Goal: Transaction & Acquisition: Purchase product/service

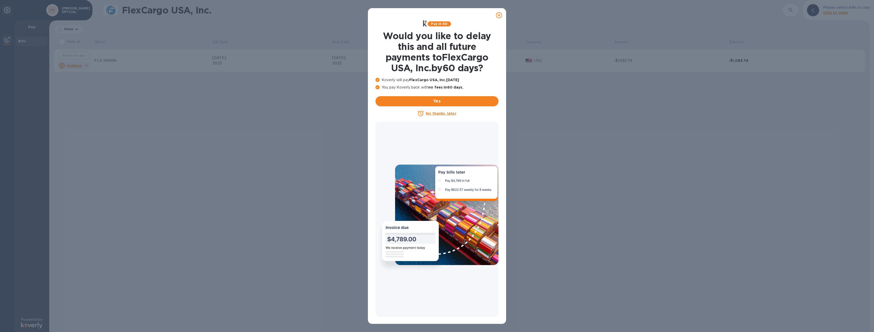
click at [497, 16] on icon at bounding box center [499, 15] width 6 height 6
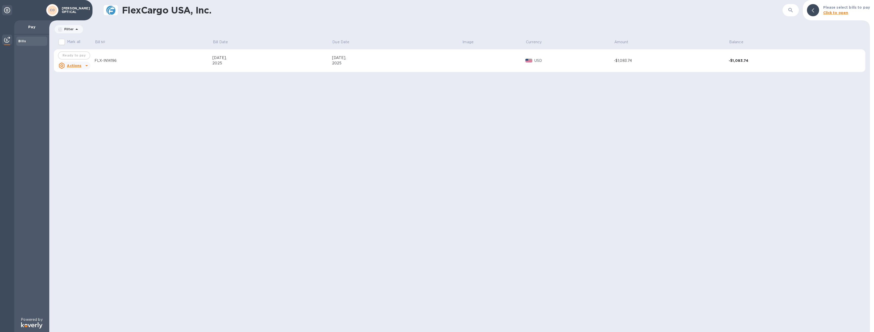
click at [77, 65] on u "Actions" at bounding box center [74, 66] width 14 height 4
click at [84, 85] on b "Open bill" at bounding box center [80, 86] width 17 height 4
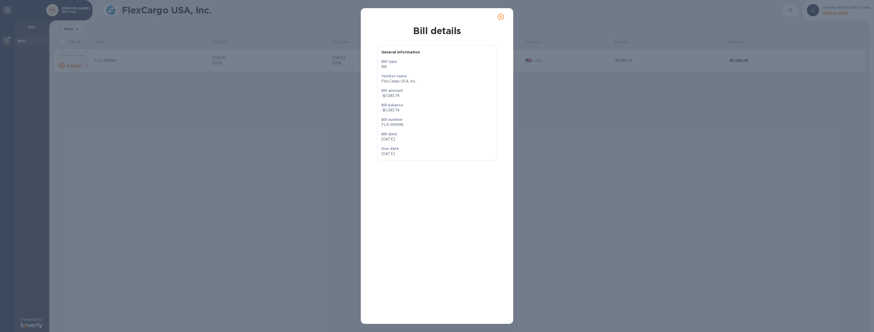
drag, startPoint x: 402, startPoint y: 66, endPoint x: 399, endPoint y: 67, distance: 3.9
click at [402, 66] on p "Bill" at bounding box center [437, 66] width 111 height 5
drag, startPoint x: 391, startPoint y: 112, endPoint x: 389, endPoint y: 110, distance: 2.9
click at [390, 111] on p "-$1,083.74" at bounding box center [437, 110] width 111 height 5
drag, startPoint x: 389, startPoint y: 110, endPoint x: 480, endPoint y: 74, distance: 97.9
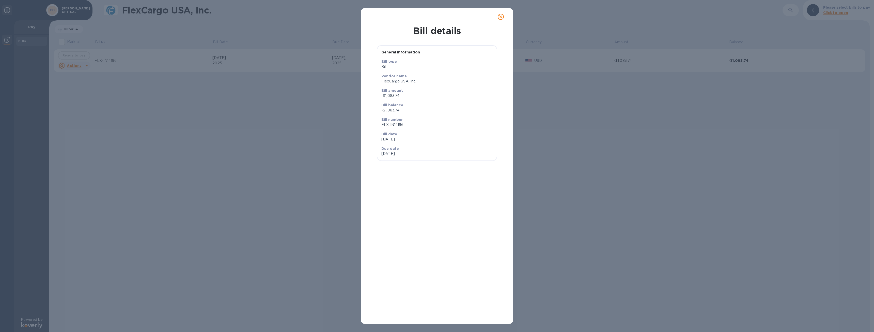
click at [480, 74] on p "Vendor name" at bounding box center [437, 75] width 111 height 5
click at [505, 16] on button "close" at bounding box center [501, 17] width 12 height 12
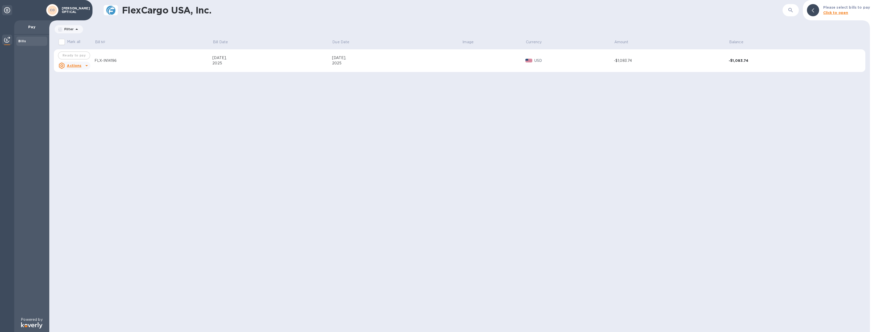
click at [611, 60] on p "USD" at bounding box center [575, 60] width 80 height 5
click at [748, 59] on div "-$1,083.74" at bounding box center [786, 60] width 115 height 5
click at [843, 12] on b "Click to open" at bounding box center [836, 13] width 25 height 4
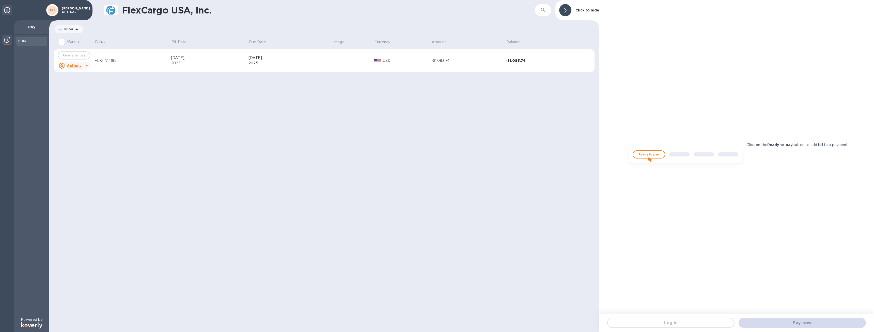
click at [650, 155] on img at bounding box center [686, 156] width 122 height 24
click at [32, 28] on p "Pay" at bounding box center [31, 26] width 27 height 5
drag, startPoint x: 24, startPoint y: 43, endPoint x: 21, endPoint y: 42, distance: 3.2
click at [23, 43] on div "Bills" at bounding box center [31, 41] width 27 height 5
click at [8, 40] on img at bounding box center [7, 40] width 6 height 6
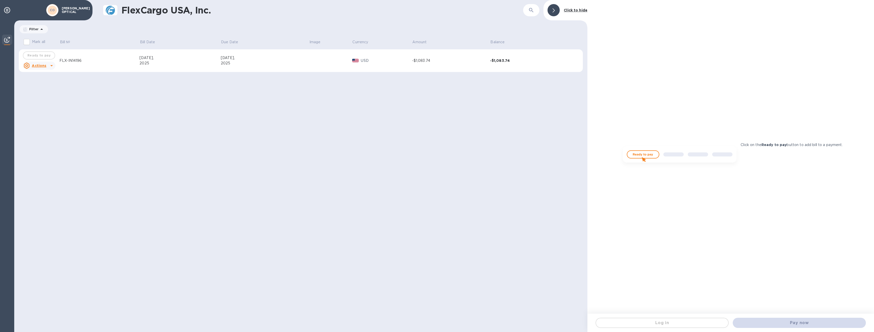
click at [8, 40] on img at bounding box center [7, 40] width 6 height 6
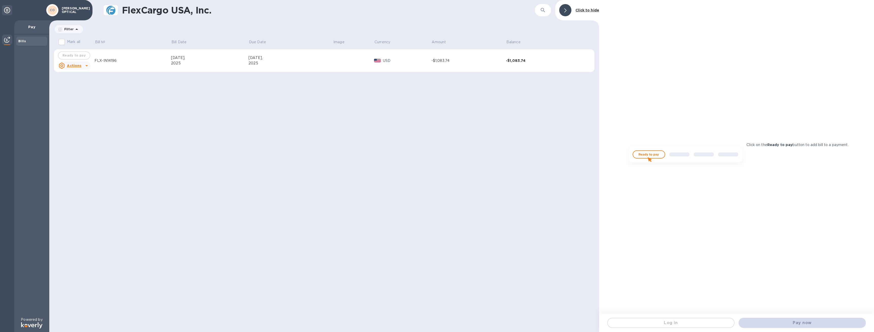
click at [8, 40] on img at bounding box center [7, 40] width 6 height 6
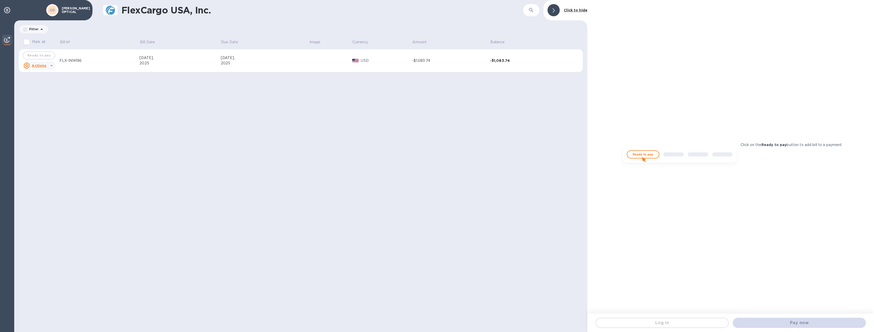
click at [34, 65] on u "Actions" at bounding box center [39, 66] width 14 height 4
click at [40, 75] on h3 "Bill actions" at bounding box center [41, 76] width 37 height 5
click at [56, 38] on th "Mark all" at bounding box center [39, 42] width 41 height 13
click at [29, 31] on p "Filter" at bounding box center [32, 29] width 11 height 4
click at [72, 25] on div "Filter Filters Bill date Amount Amount" at bounding box center [301, 29] width 564 height 10
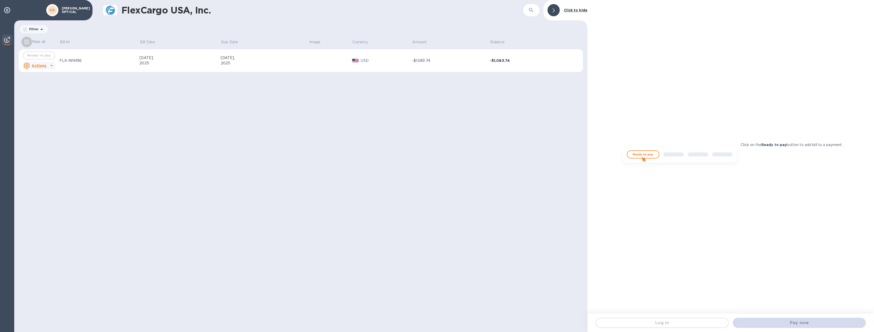
click at [28, 41] on input "Mark all" at bounding box center [26, 42] width 11 height 11
click at [25, 43] on input "Mark all" at bounding box center [26, 42] width 11 height 11
checkbox input "false"
click at [39, 54] on div "Ready to pay" at bounding box center [39, 55] width 35 height 10
click at [50, 67] on icon at bounding box center [52, 66] width 6 height 6
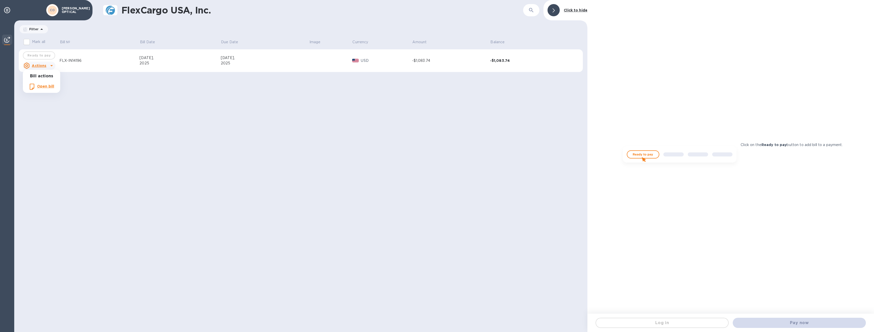
click at [75, 62] on div at bounding box center [437, 166] width 874 height 332
click at [77, 59] on div "FLX-IN14196" at bounding box center [99, 60] width 80 height 5
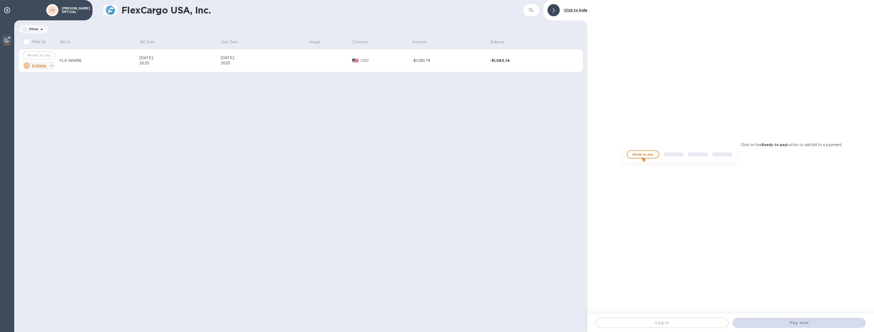
click at [157, 59] on div "[DATE]," at bounding box center [180, 57] width 81 height 5
click at [223, 59] on div "[DATE]," at bounding box center [265, 57] width 88 height 5
drag, startPoint x: 389, startPoint y: 54, endPoint x: 528, endPoint y: 42, distance: 139.6
click at [391, 54] on td "USD" at bounding box center [382, 60] width 60 height 23
click at [575, 11] on b "Click to hide" at bounding box center [576, 10] width 24 height 4
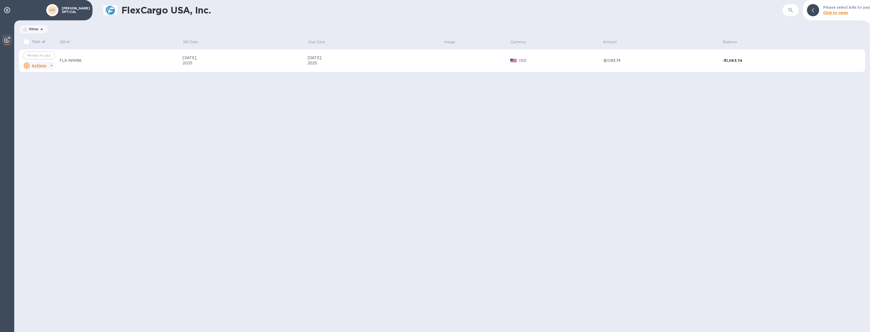
click at [726, 59] on div "-$1,083.74" at bounding box center [783, 60] width 120 height 5
drag, startPoint x: 726, startPoint y: 59, endPoint x: 722, endPoint y: 61, distance: 4.5
click at [726, 60] on div "-$1,083.74" at bounding box center [783, 60] width 120 height 5
click at [11, 9] on div at bounding box center [7, 10] width 10 height 10
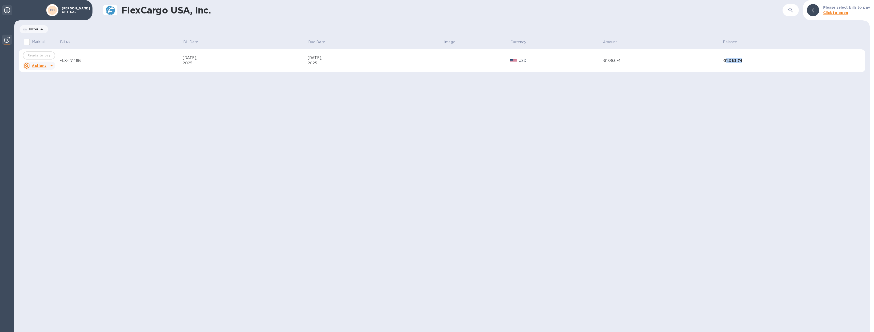
click at [8, 10] on icon at bounding box center [7, 10] width 6 height 6
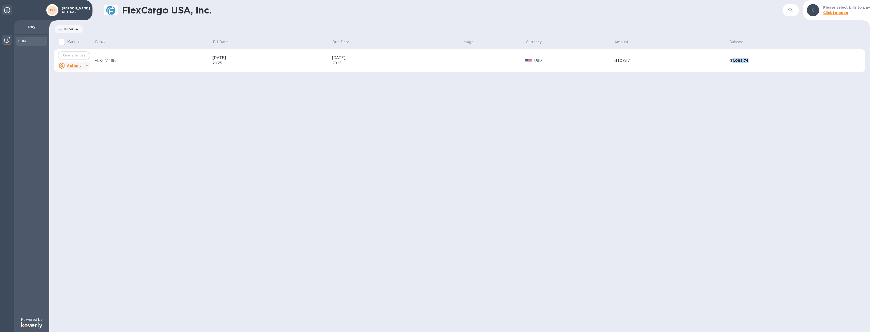
click at [25, 41] on b "Bills" at bounding box center [22, 41] width 8 height 4
click at [36, 25] on div "Pay" at bounding box center [31, 27] width 35 height 14
click at [34, 325] on img at bounding box center [31, 325] width 21 height 6
click at [132, 64] on td "FLX-IN14196" at bounding box center [154, 60] width 118 height 23
click at [76, 68] on p "Actions" at bounding box center [74, 65] width 14 height 5
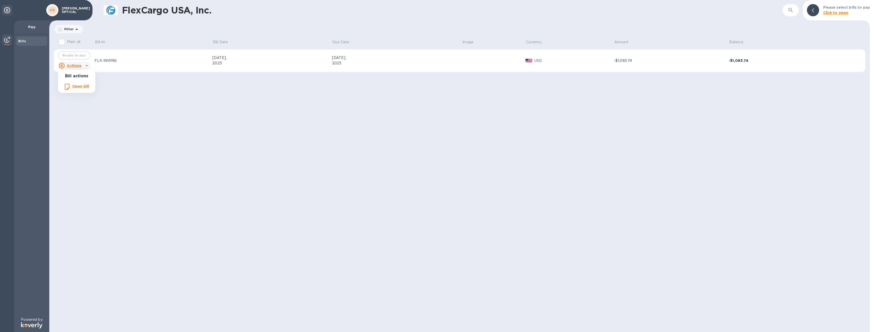
click at [83, 87] on b "Open bill" at bounding box center [80, 86] width 17 height 4
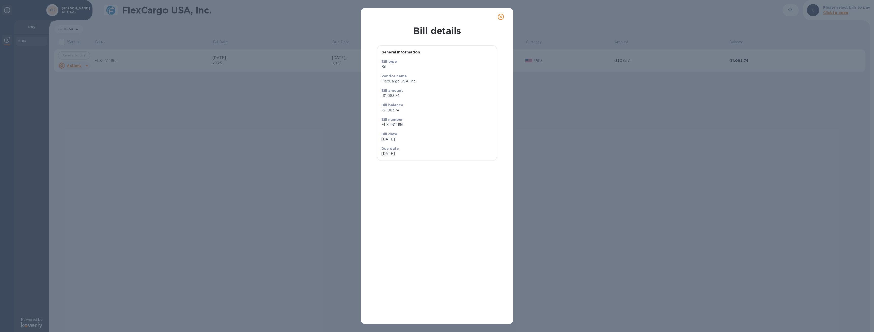
drag, startPoint x: 83, startPoint y: 87, endPoint x: 468, endPoint y: 89, distance: 385.6
click at [468, 89] on p "Bill amount" at bounding box center [437, 90] width 111 height 5
click at [500, 16] on span "close" at bounding box center [501, 17] width 6 height 6
